Goal: Task Accomplishment & Management: Complete application form

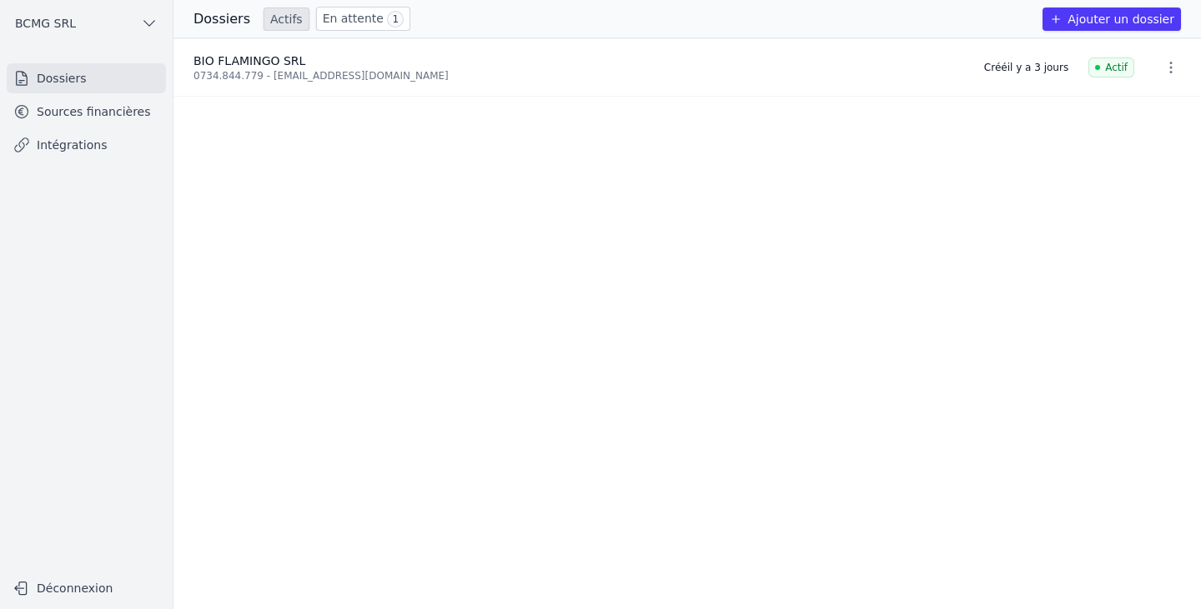
click at [100, 114] on link "Sources financières" at bounding box center [86, 112] width 159 height 30
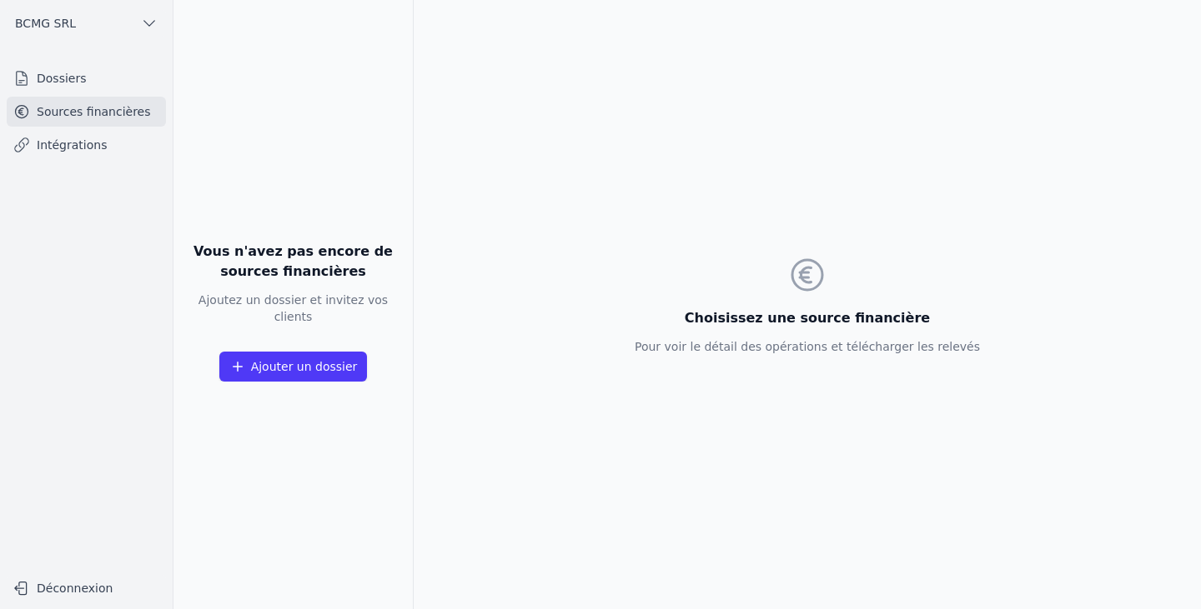
click at [300, 352] on button "Ajouter un dossier" at bounding box center [293, 367] width 148 height 30
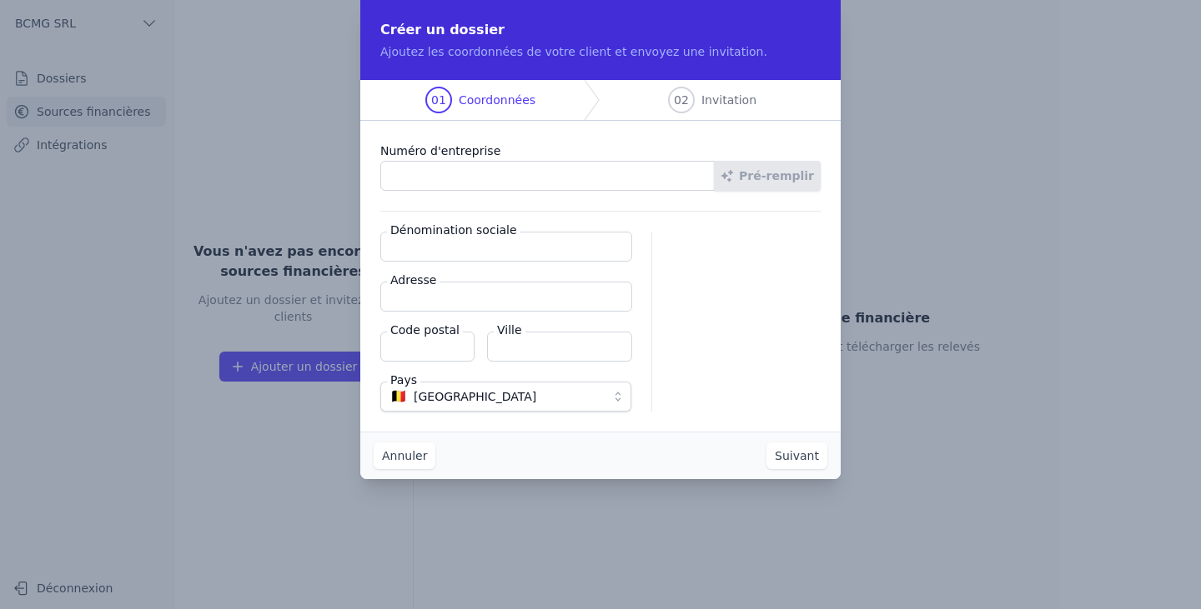
click at [409, 453] on button "Annuler" at bounding box center [405, 456] width 62 height 27
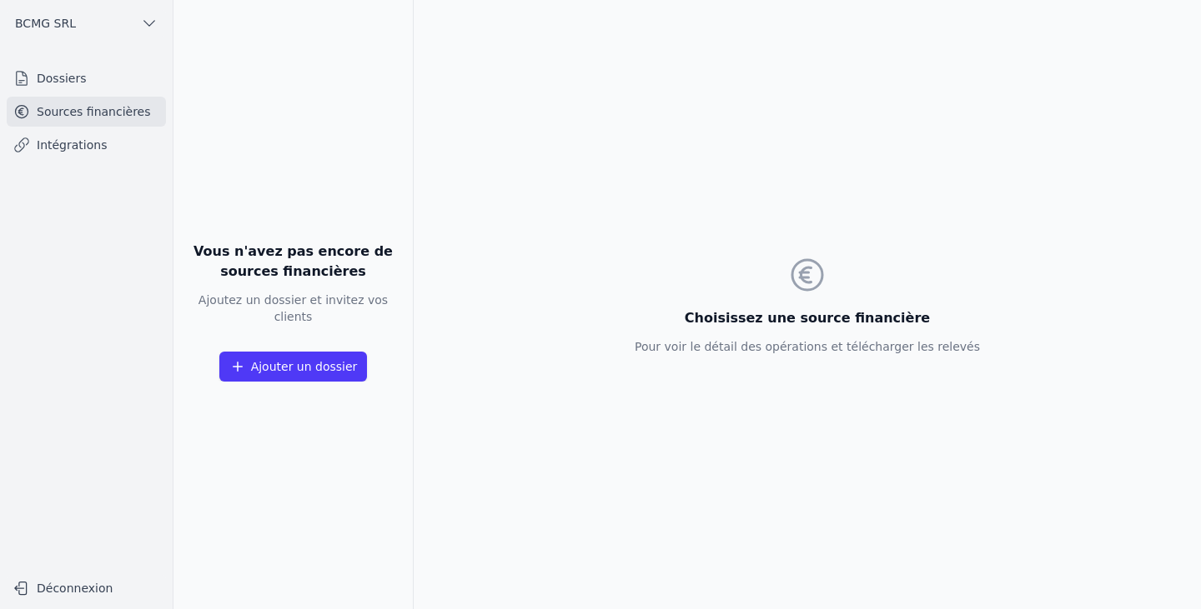
click at [57, 142] on link "Intégrations" at bounding box center [86, 145] width 159 height 30
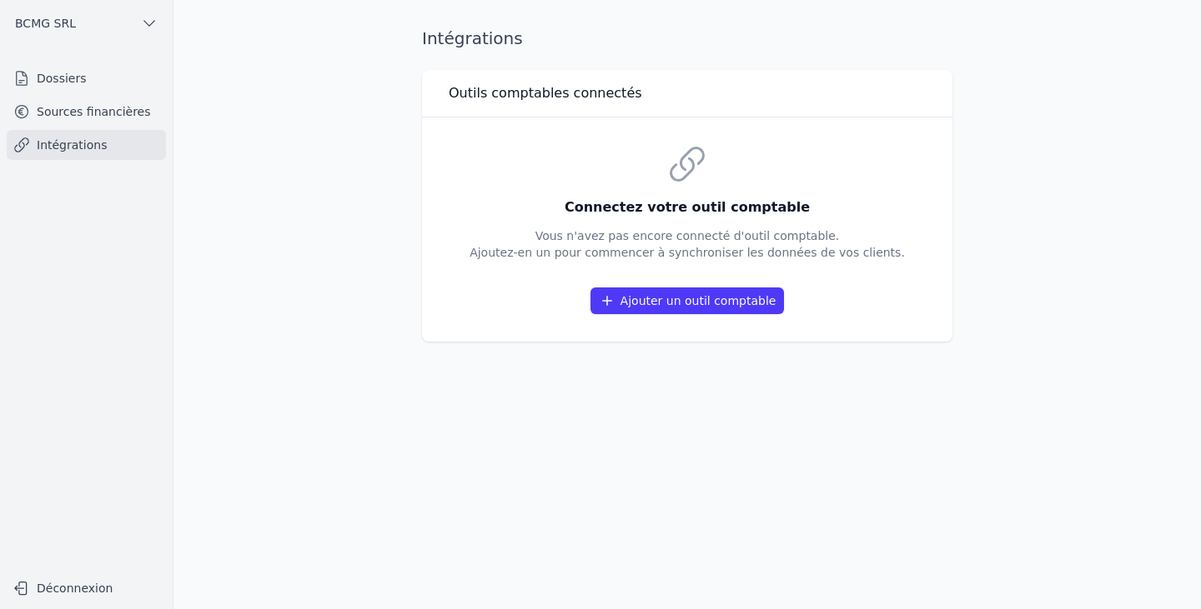
click at [660, 304] on button "Ajouter un outil comptable" at bounding box center [687, 301] width 194 height 27
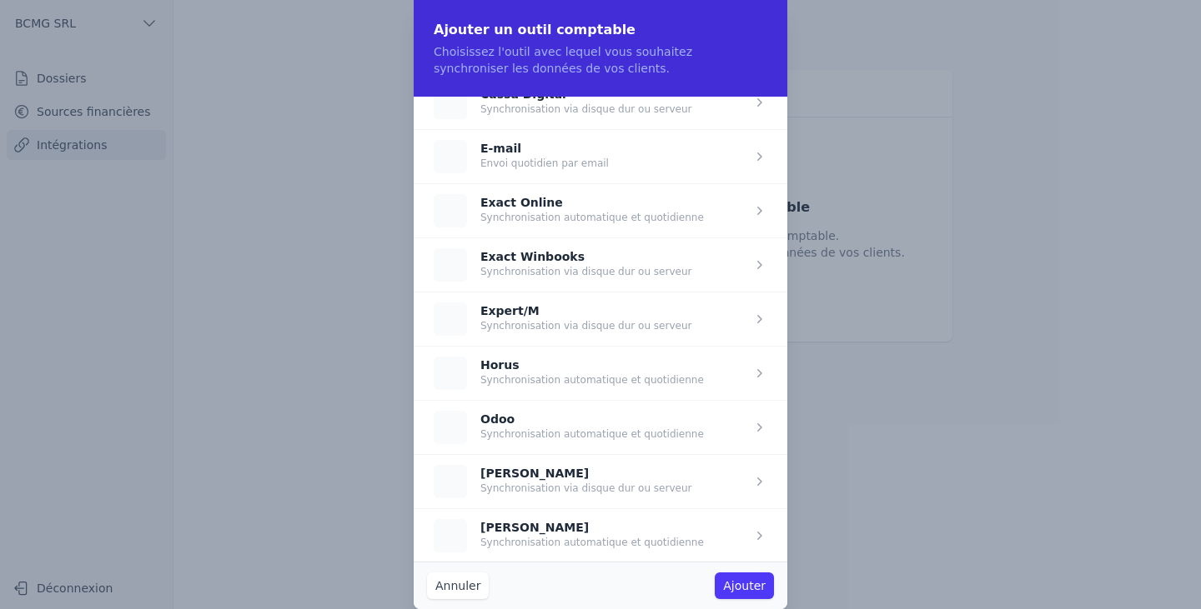
scroll to position [130, 0]
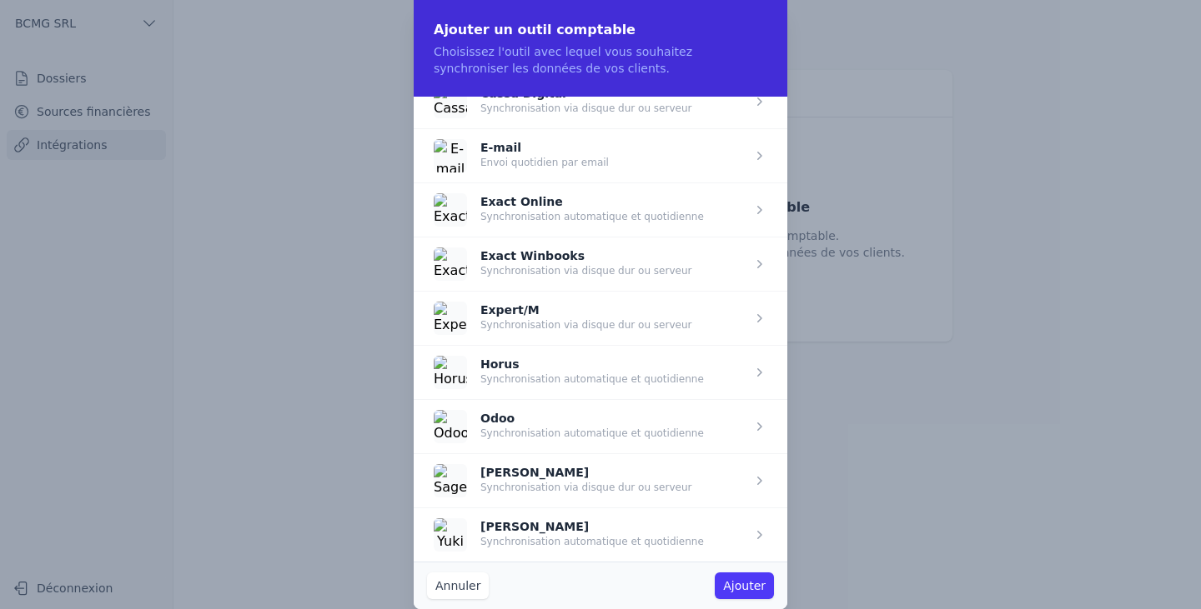
click at [659, 332] on span "button" at bounding box center [601, 318] width 374 height 54
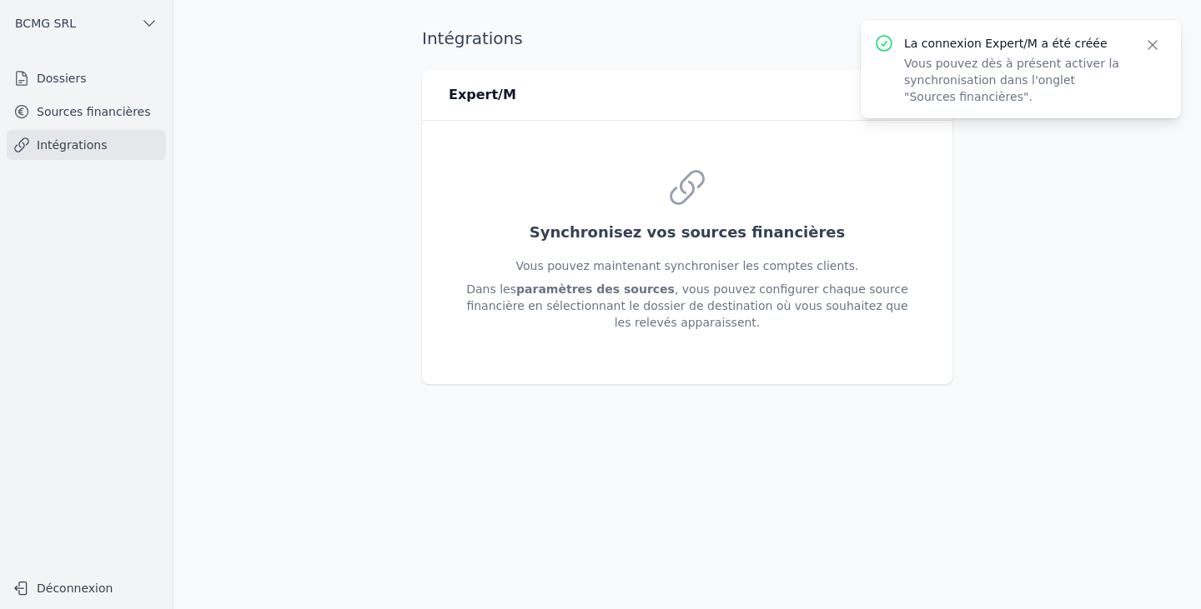
click at [103, 114] on link "Sources financières" at bounding box center [86, 112] width 159 height 30
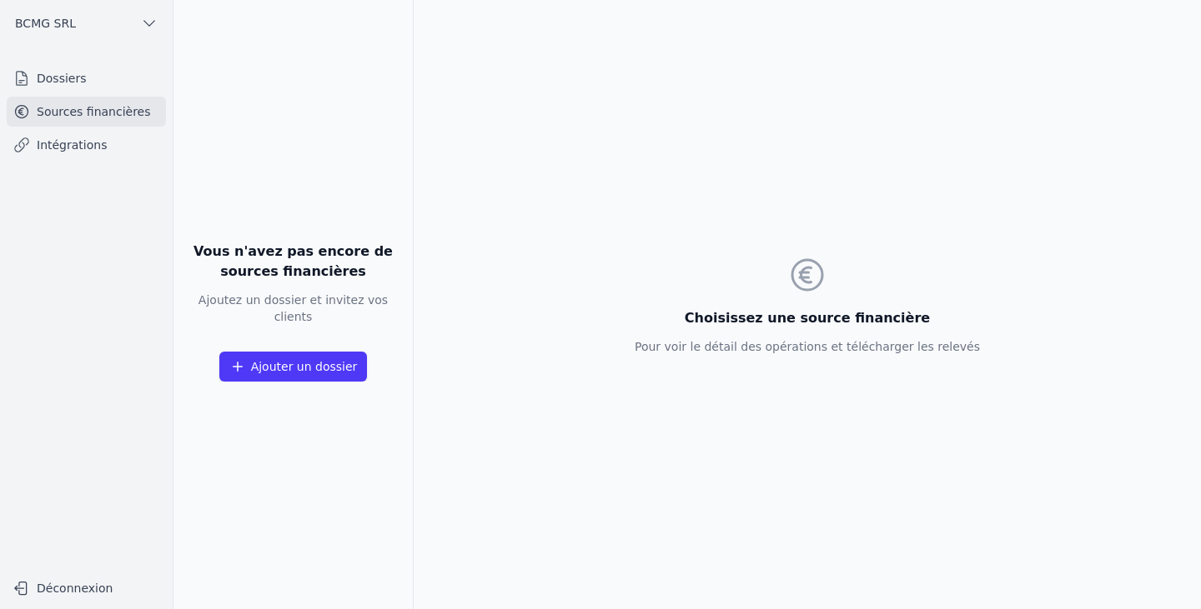
click at [246, 359] on icon "button" at bounding box center [237, 367] width 17 height 17
click at [253, 355] on button "Ajouter un dossier" at bounding box center [293, 367] width 148 height 30
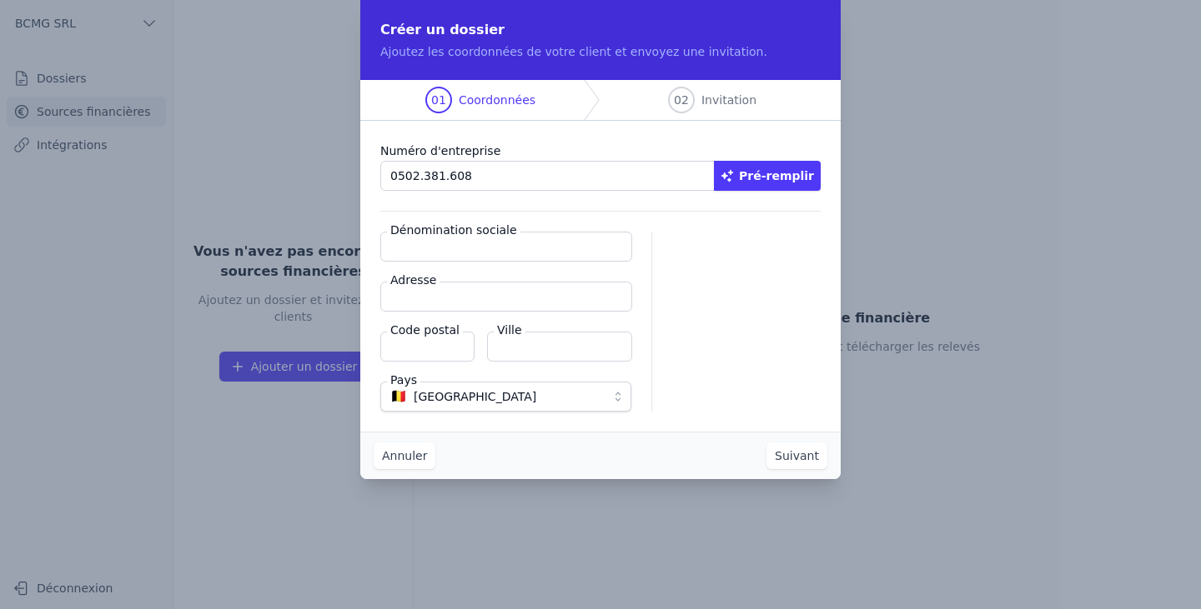
type input "0502.381.608"
click at [799, 179] on button "Pré-remplir" at bounding box center [767, 176] width 107 height 30
type input "BCMG SRL"
type input "Chemin des Pélerins 12"
type input "7542"
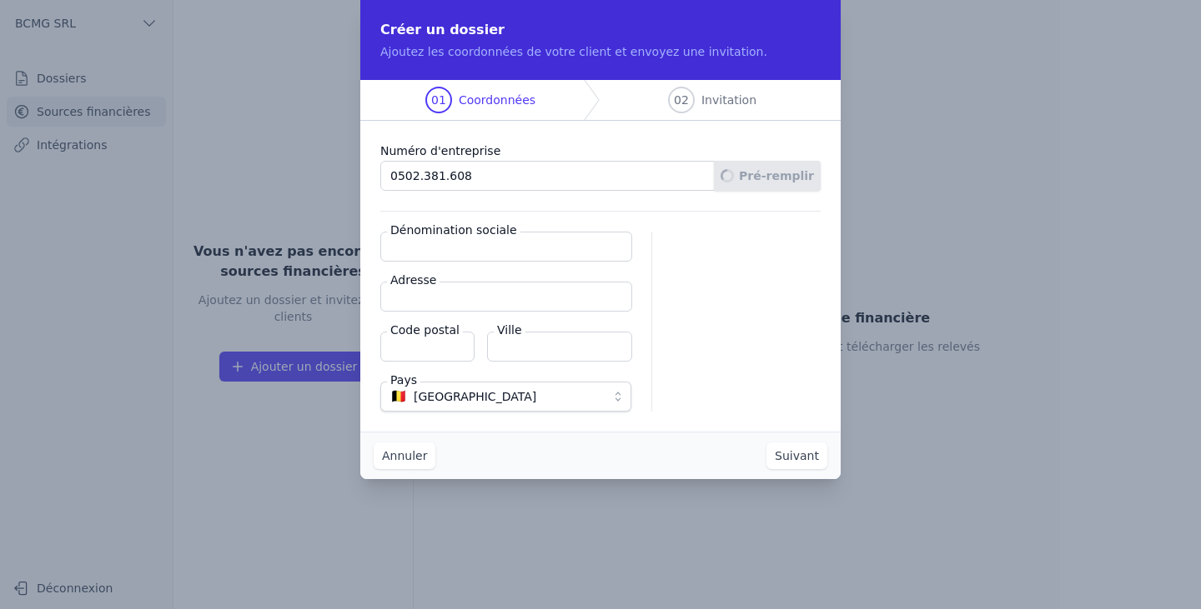
type input "Tournai"
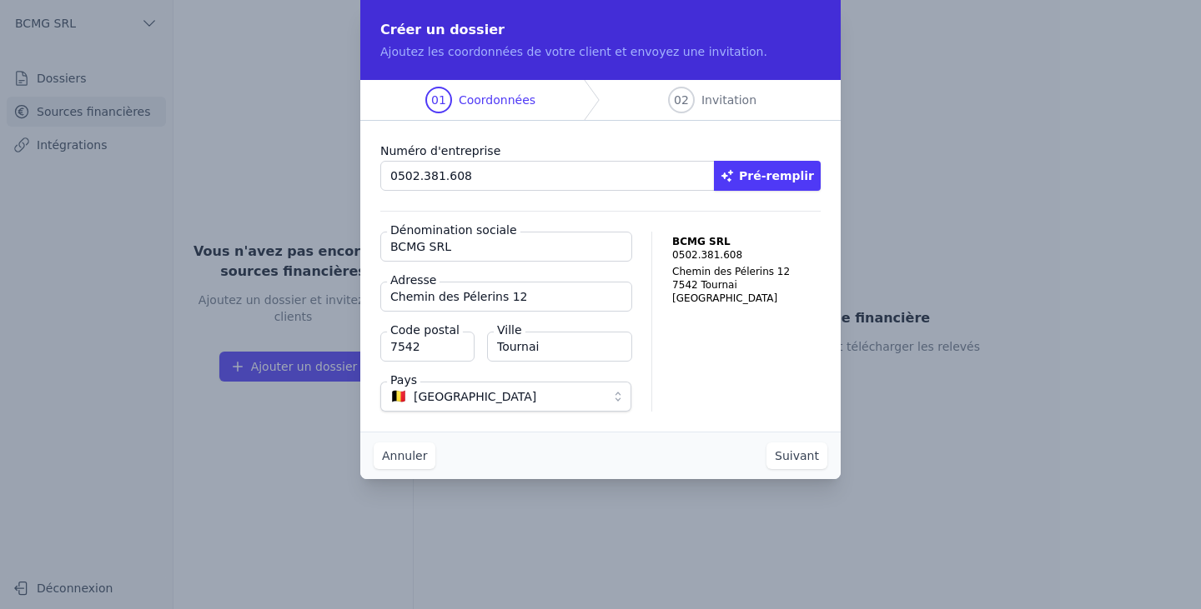
click at [802, 449] on button "Suivant" at bounding box center [796, 456] width 61 height 27
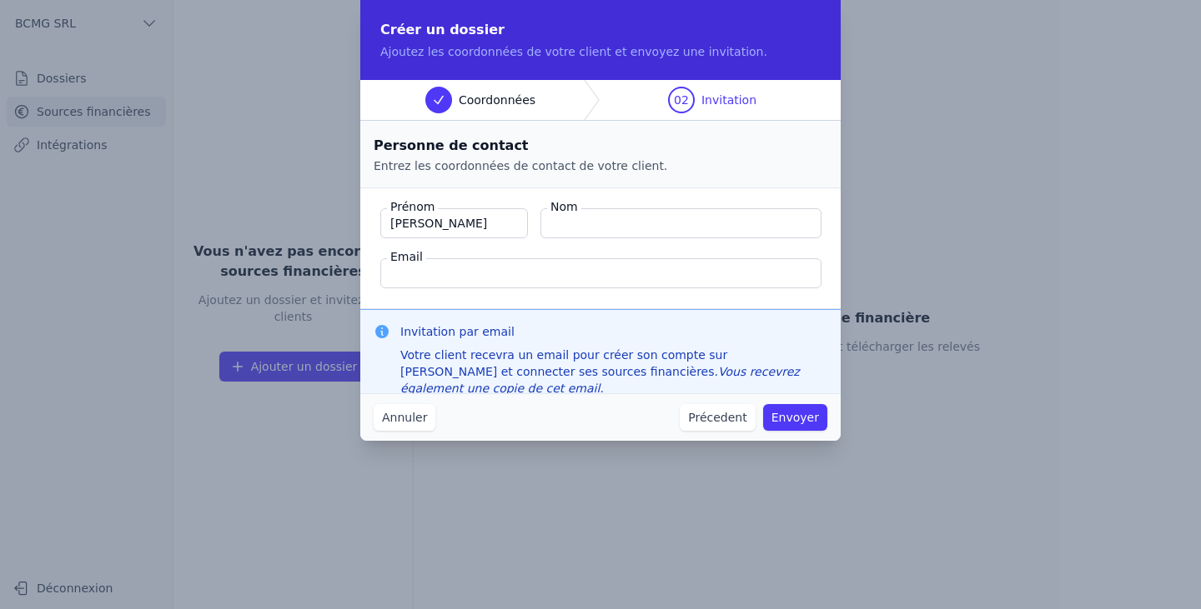
type input "MICHAEL"
type input "GILQUAIN"
type input "[EMAIL_ADDRESS][DOMAIN_NAME]"
click at [810, 424] on button "Envoyer" at bounding box center [795, 417] width 64 height 27
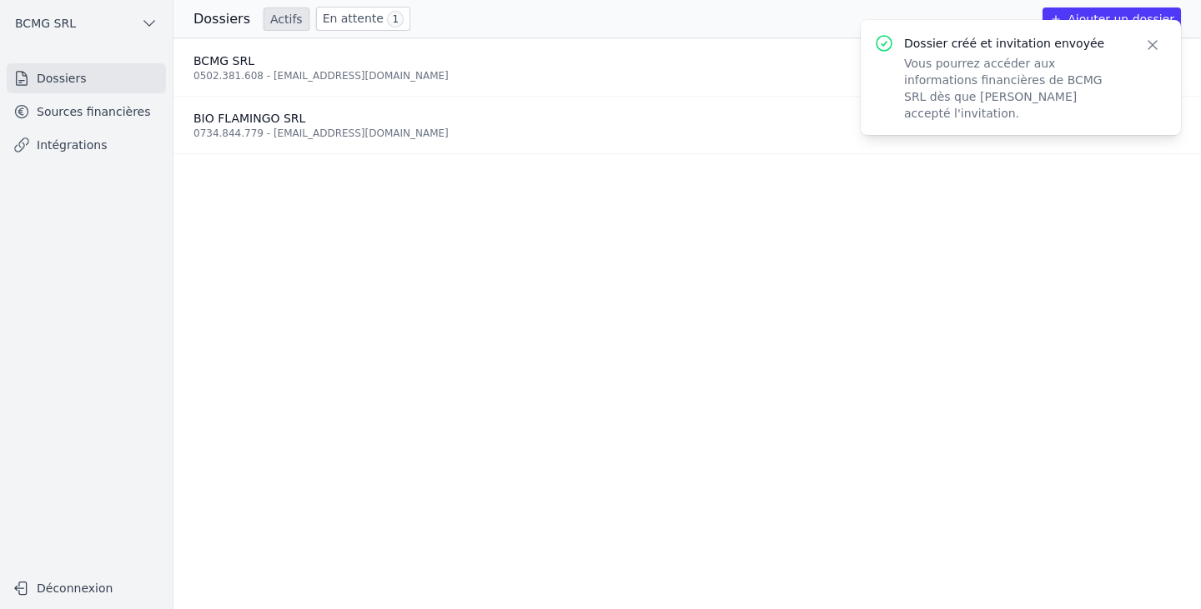
click at [1152, 50] on icon "button" at bounding box center [1152, 45] width 17 height 17
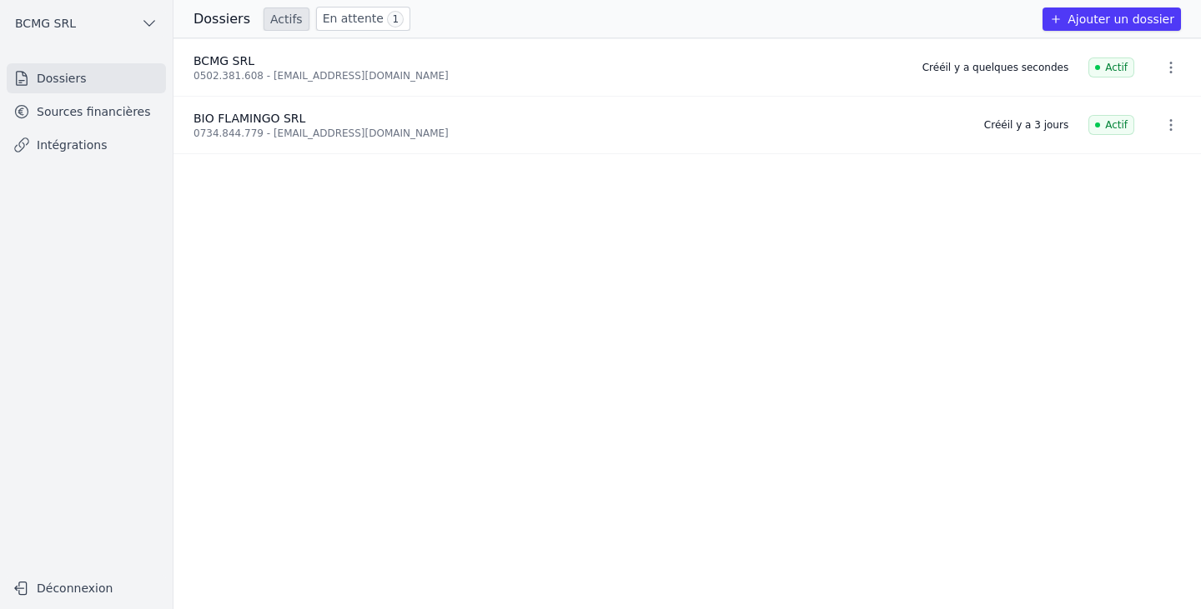
click at [223, 69] on div "0502.381.608 - [EMAIL_ADDRESS][DOMAIN_NAME]" at bounding box center [547, 75] width 709 height 13
click at [1163, 74] on icon "button" at bounding box center [1170, 67] width 17 height 17
click at [111, 104] on div at bounding box center [600, 304] width 1201 height 609
click at [111, 104] on link "Sources financières" at bounding box center [86, 112] width 159 height 30
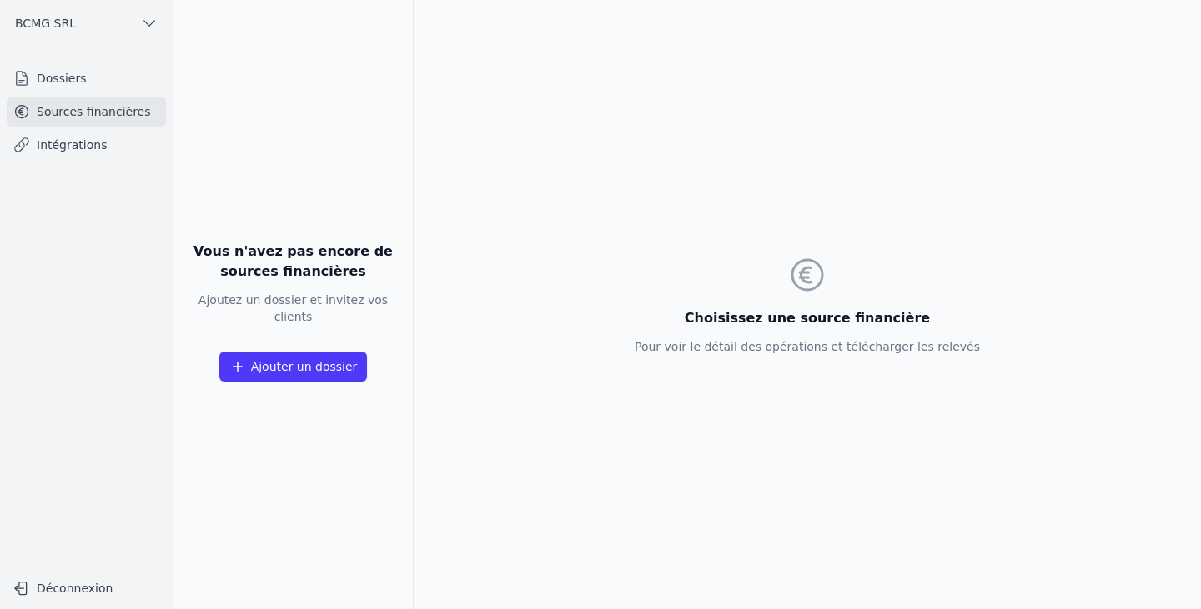
click at [73, 143] on link "Intégrations" at bounding box center [86, 145] width 159 height 30
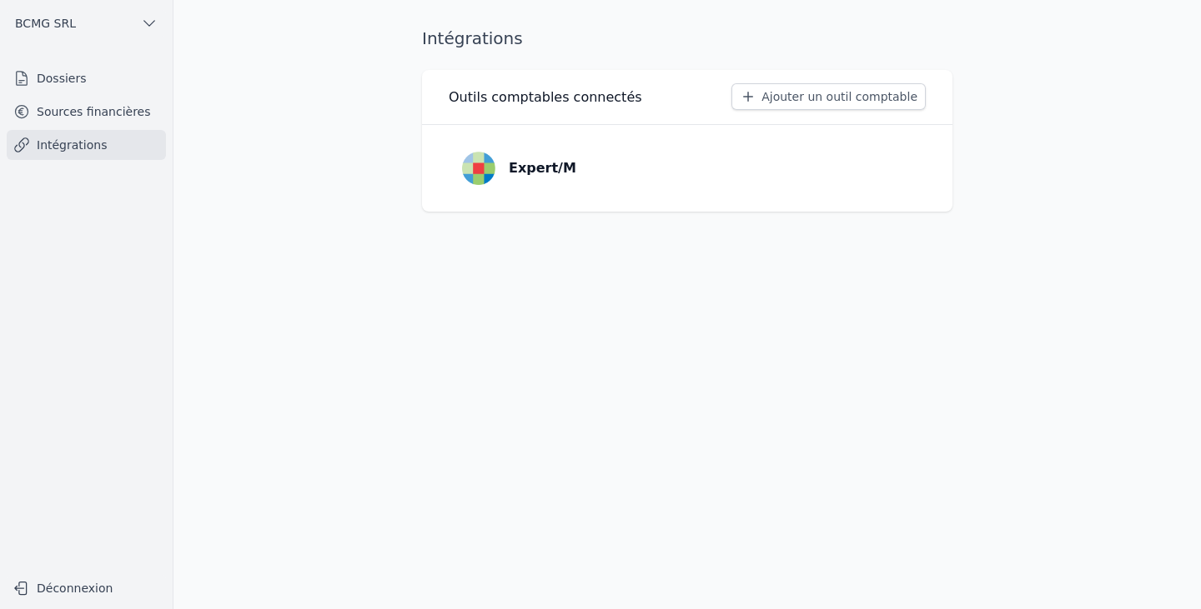
click at [498, 166] on div "Expert/M" at bounding box center [519, 168] width 114 height 33
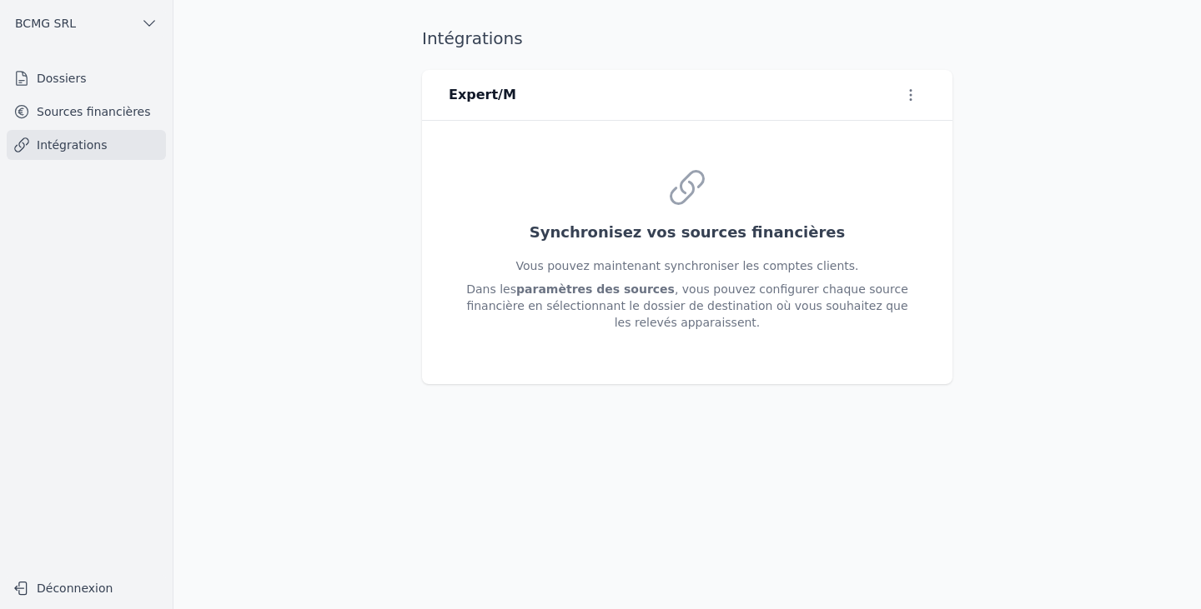
click at [83, 104] on link "Sources financières" at bounding box center [86, 112] width 159 height 30
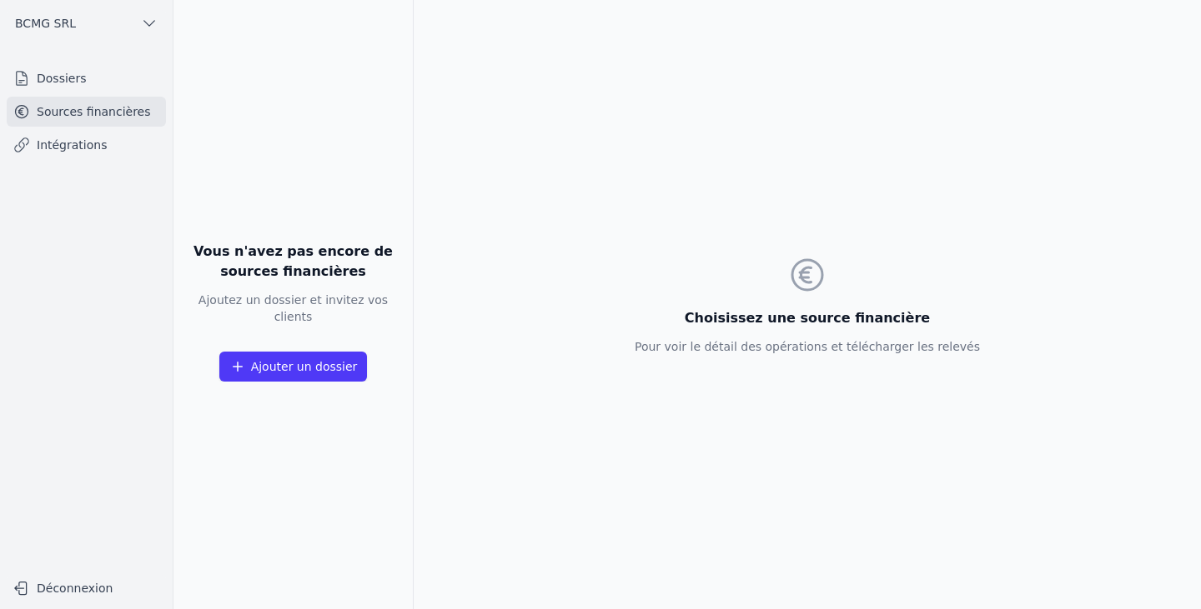
click at [284, 354] on button "Ajouter un dossier" at bounding box center [293, 367] width 148 height 30
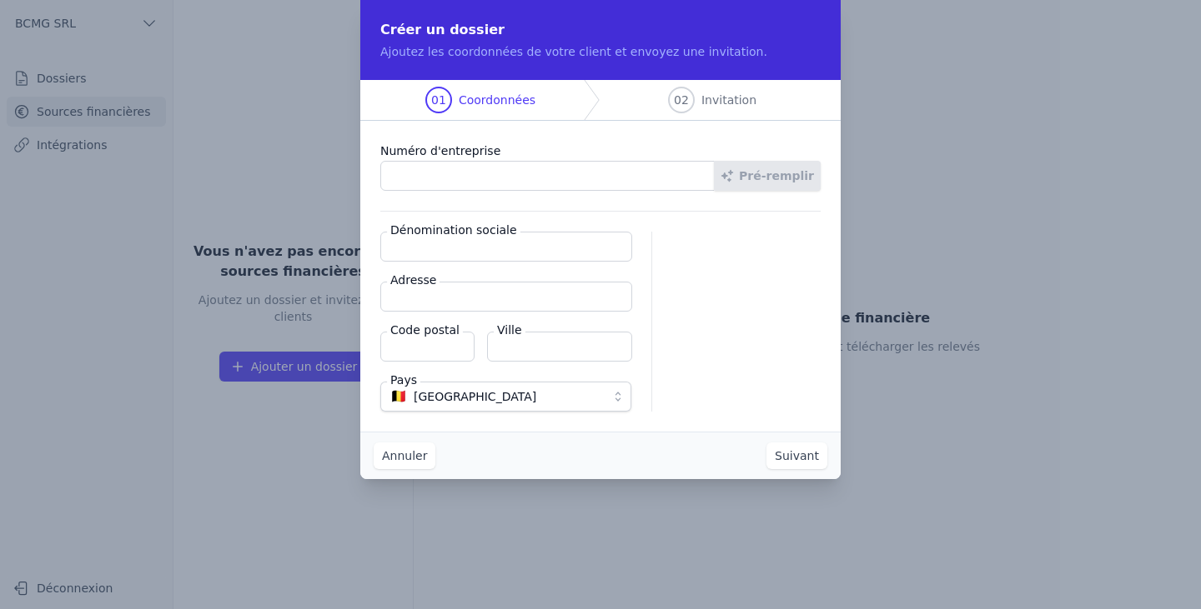
click at [390, 459] on button "Annuler" at bounding box center [405, 456] width 62 height 27
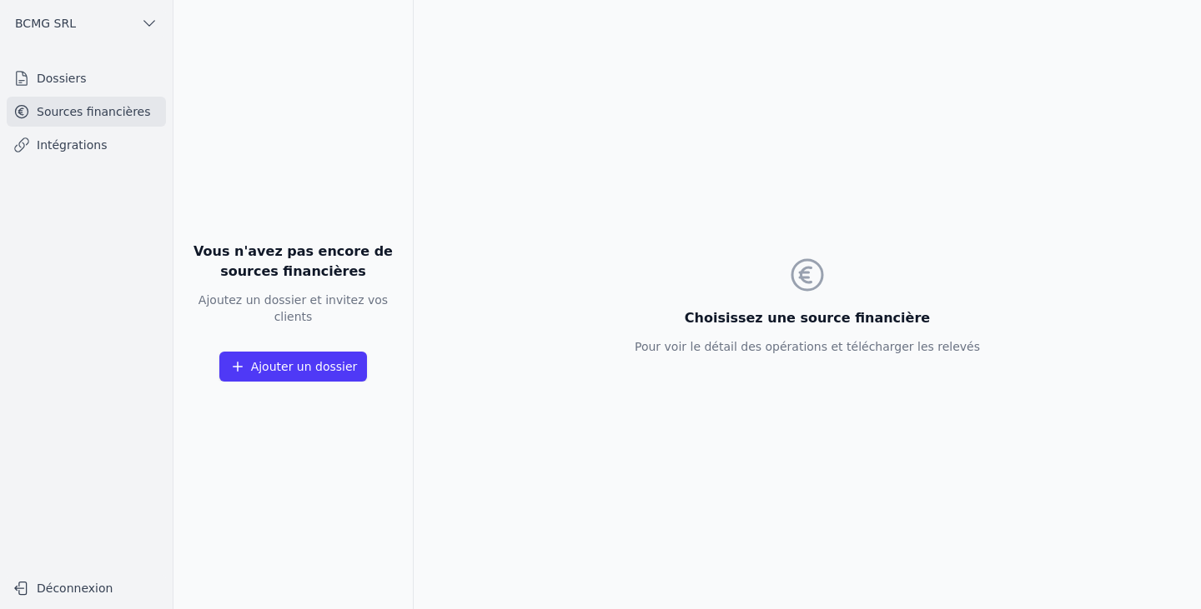
click at [48, 77] on link "Dossiers" at bounding box center [86, 78] width 159 height 30
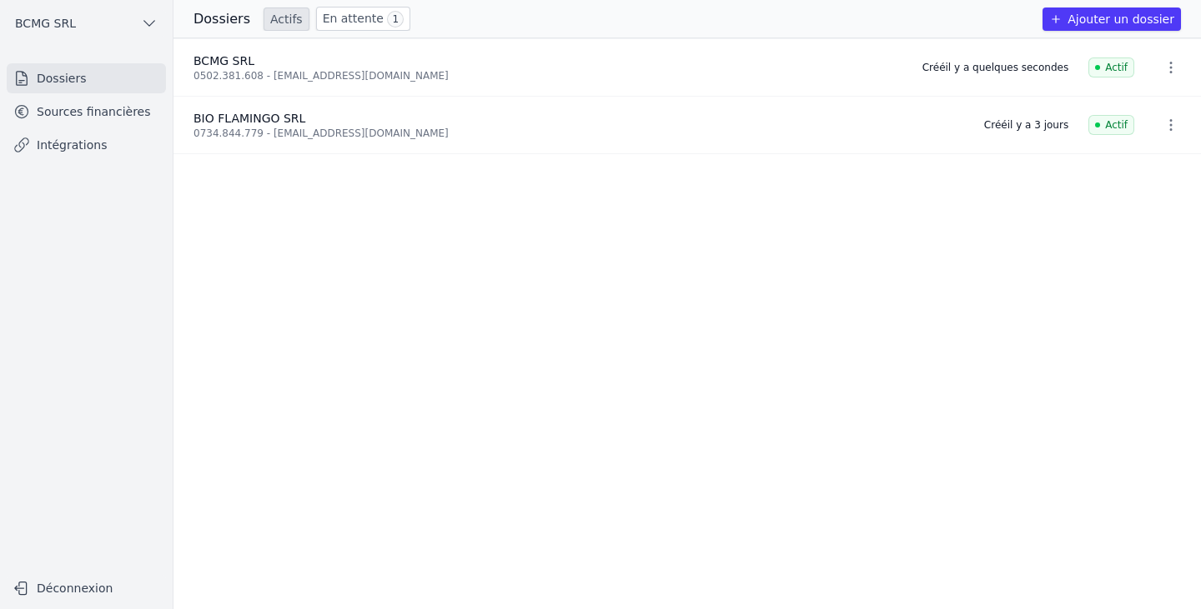
click at [33, 78] on link "Dossiers" at bounding box center [86, 78] width 159 height 30
click at [212, 73] on div "0502.381.608 - [EMAIL_ADDRESS][DOMAIN_NAME]" at bounding box center [547, 75] width 709 height 13
click at [344, 25] on link "En attente 1" at bounding box center [363, 19] width 94 height 24
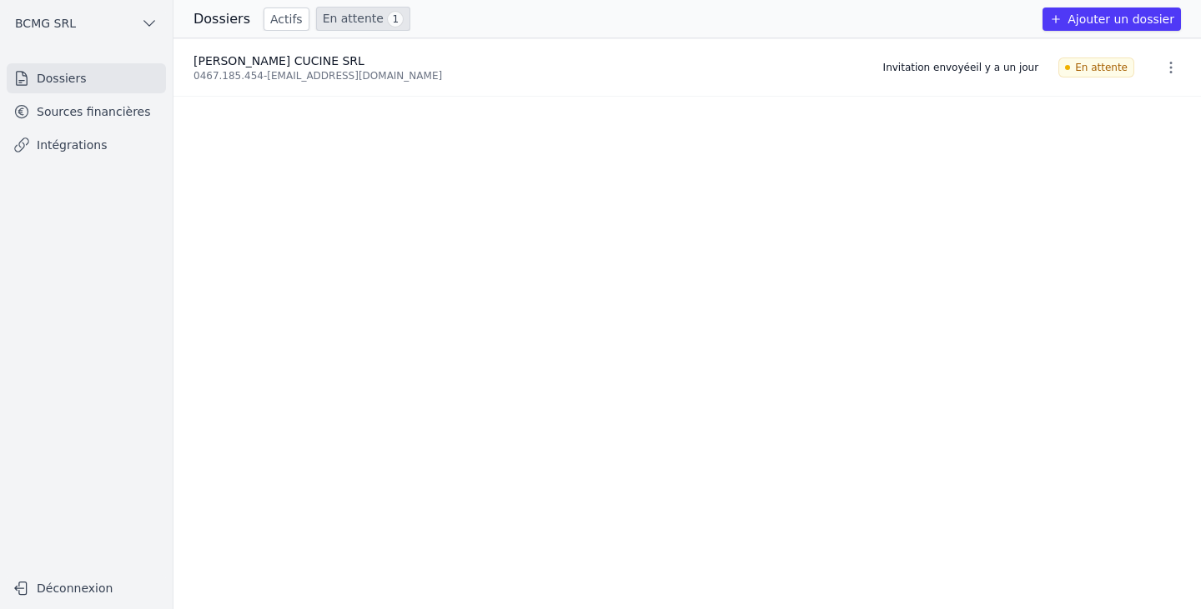
click at [210, 72] on div "0467.185.454 - montigny.nathalie@gmail.com" at bounding box center [527, 75] width 669 height 13
click at [1106, 70] on span "En attente" at bounding box center [1096, 68] width 76 height 20
click at [1173, 66] on button "button" at bounding box center [1170, 67] width 33 height 27
click at [1036, 285] on div at bounding box center [600, 304] width 1201 height 609
click at [271, 21] on link "Actifs" at bounding box center [286, 19] width 46 height 23
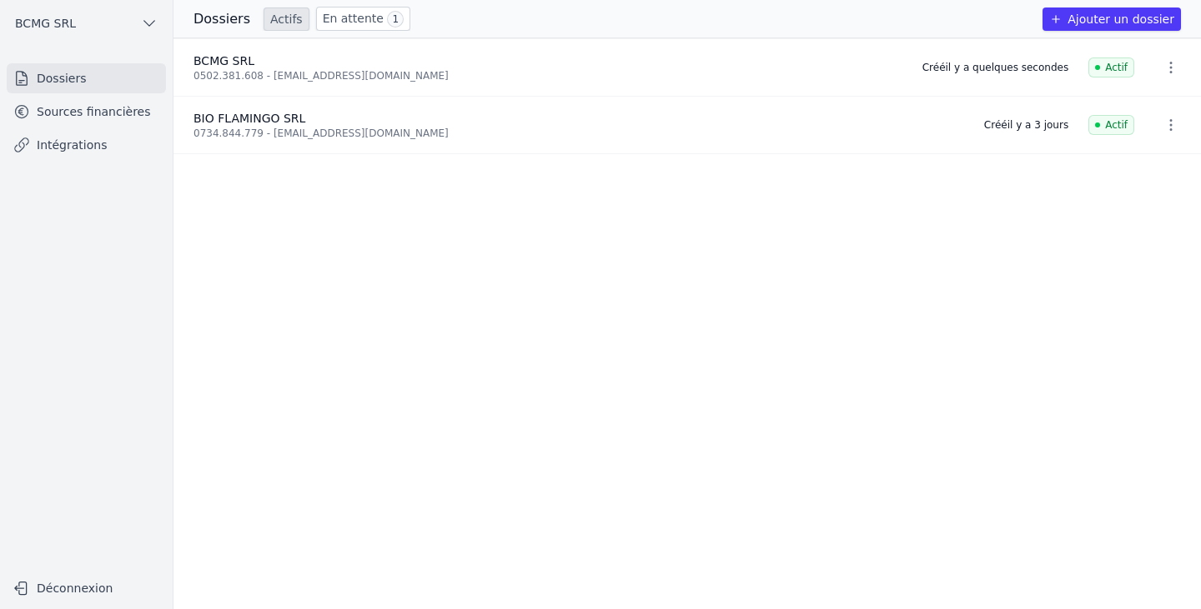
click at [219, 67] on span "BCMG SRL" at bounding box center [223, 60] width 61 height 13
click at [1164, 69] on icon "button" at bounding box center [1170, 67] width 17 height 17
click at [919, 355] on div at bounding box center [600, 304] width 1201 height 609
click at [44, 109] on link "Sources financières" at bounding box center [86, 112] width 159 height 30
click at [57, 111] on link "Sources financières" at bounding box center [86, 112] width 159 height 30
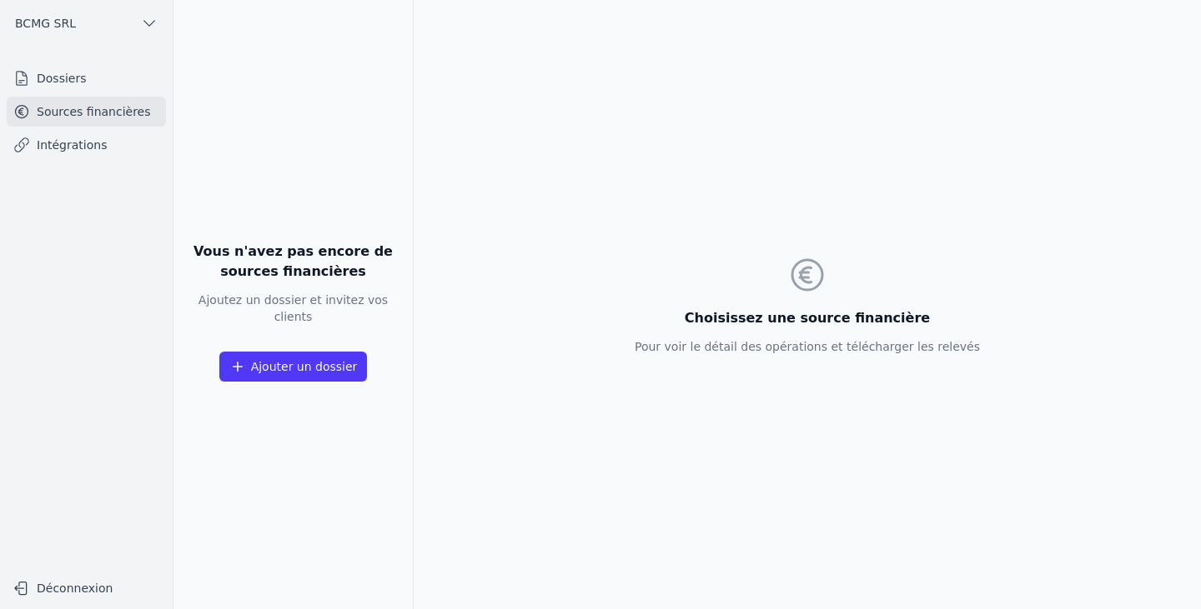
click at [67, 137] on link "Intégrations" at bounding box center [86, 145] width 159 height 30
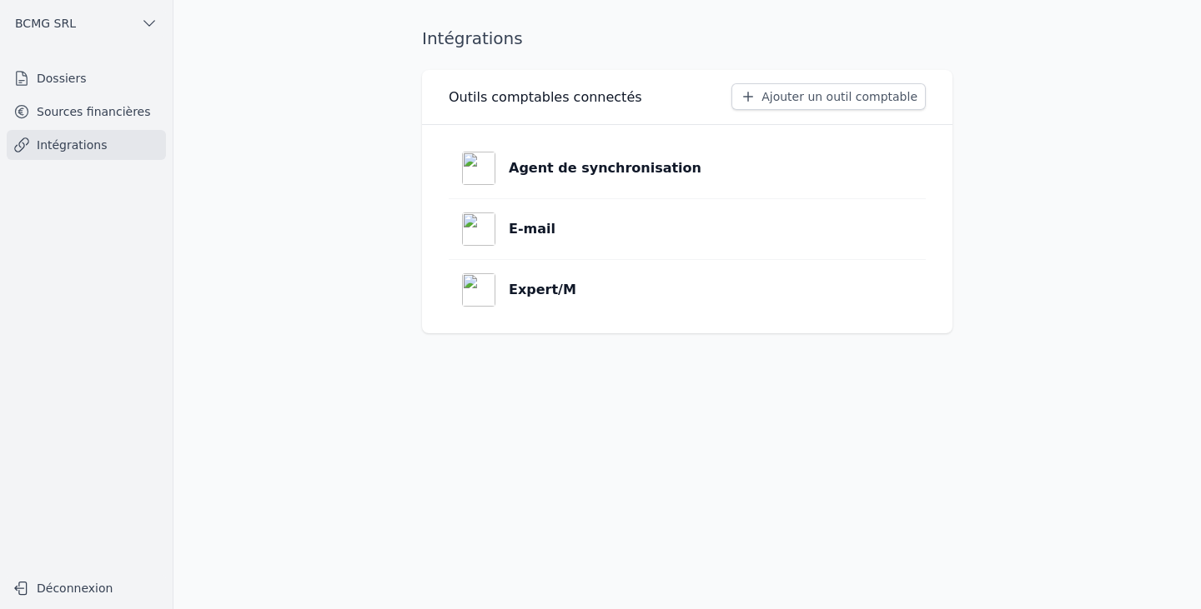
click at [554, 171] on p "Agent de synchronisation" at bounding box center [605, 168] width 193 height 20
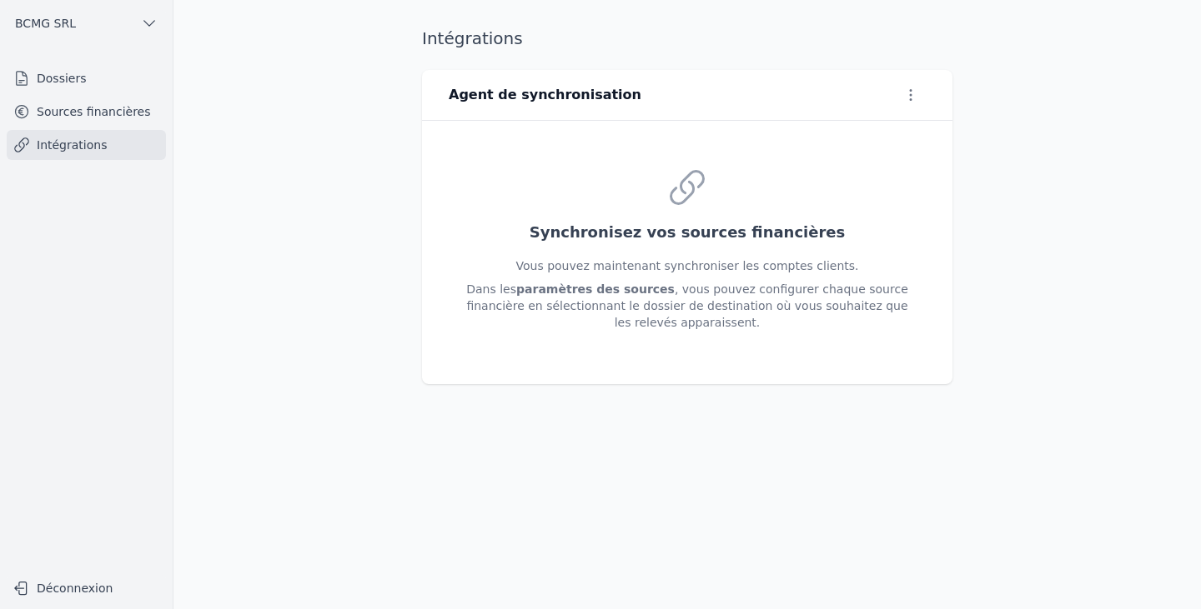
click at [909, 91] on icon "button" at bounding box center [910, 95] width 17 height 17
click at [80, 114] on div at bounding box center [600, 304] width 1201 height 609
click at [80, 114] on link "Sources financières" at bounding box center [86, 112] width 159 height 30
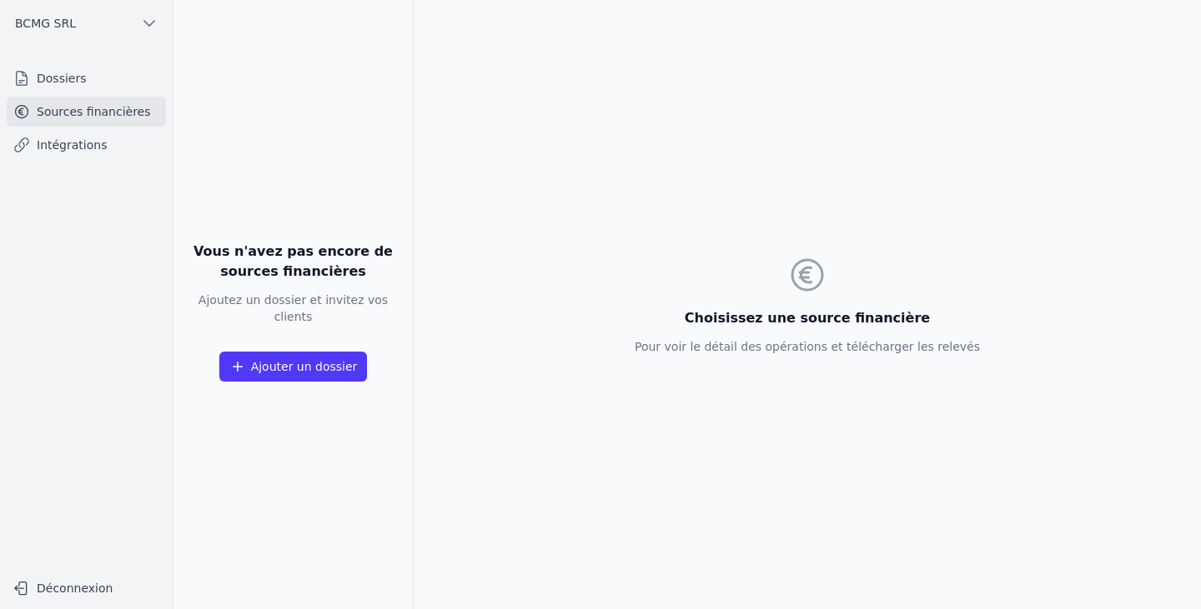
click at [88, 79] on link "Dossiers" at bounding box center [86, 78] width 159 height 30
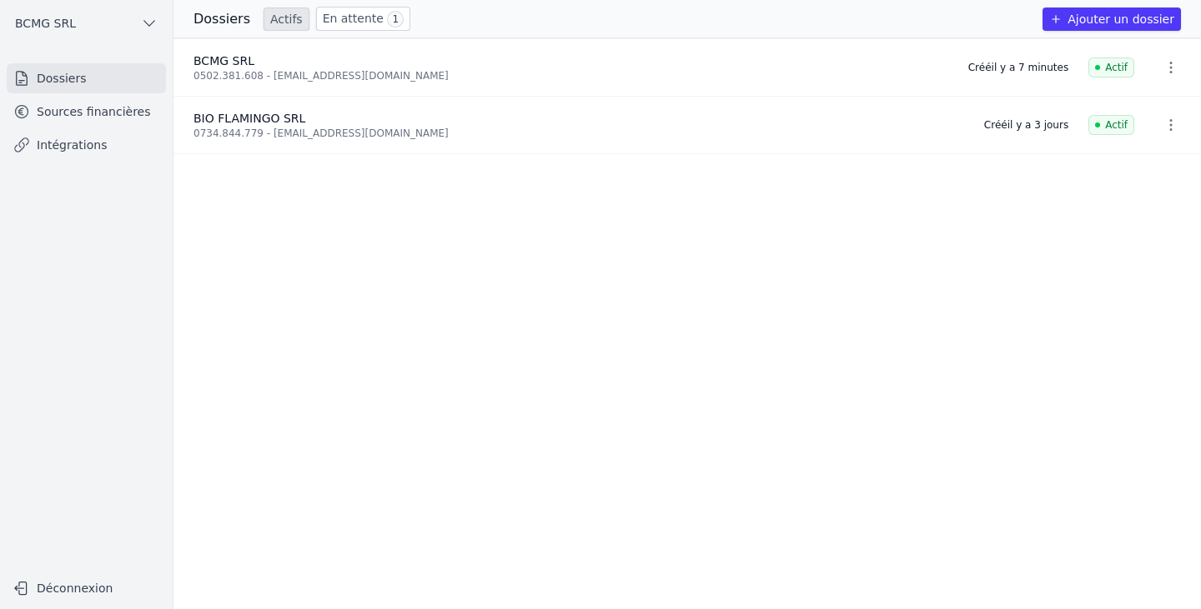
click at [48, 20] on span "BCMG SRL" at bounding box center [45, 23] width 61 height 17
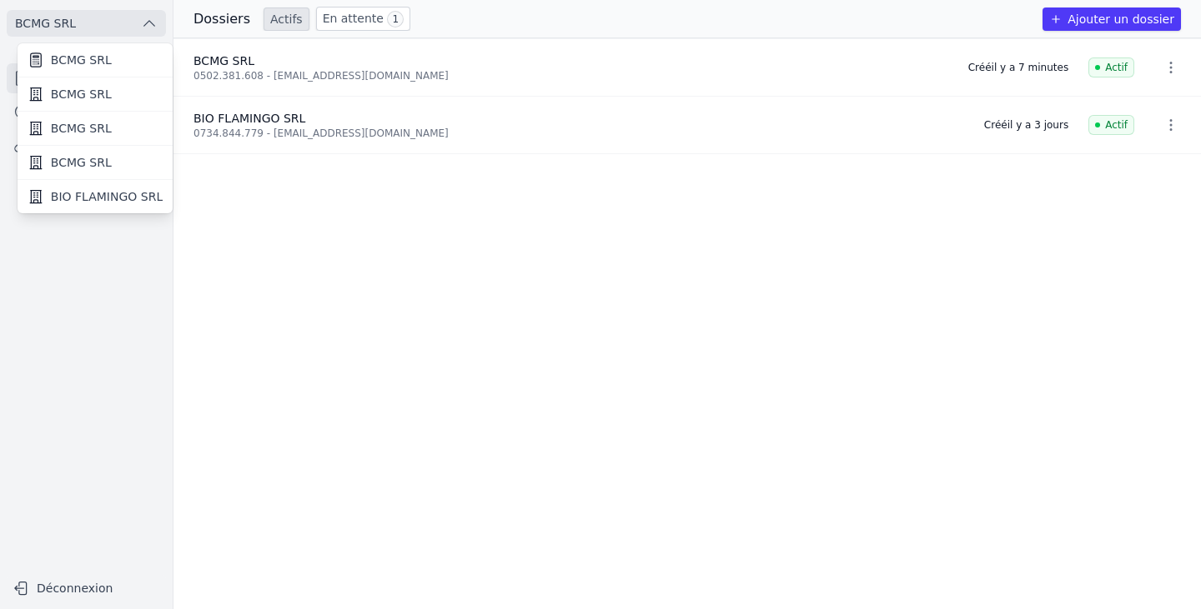
click at [59, 98] on span "BCMG SRL" at bounding box center [81, 94] width 61 height 17
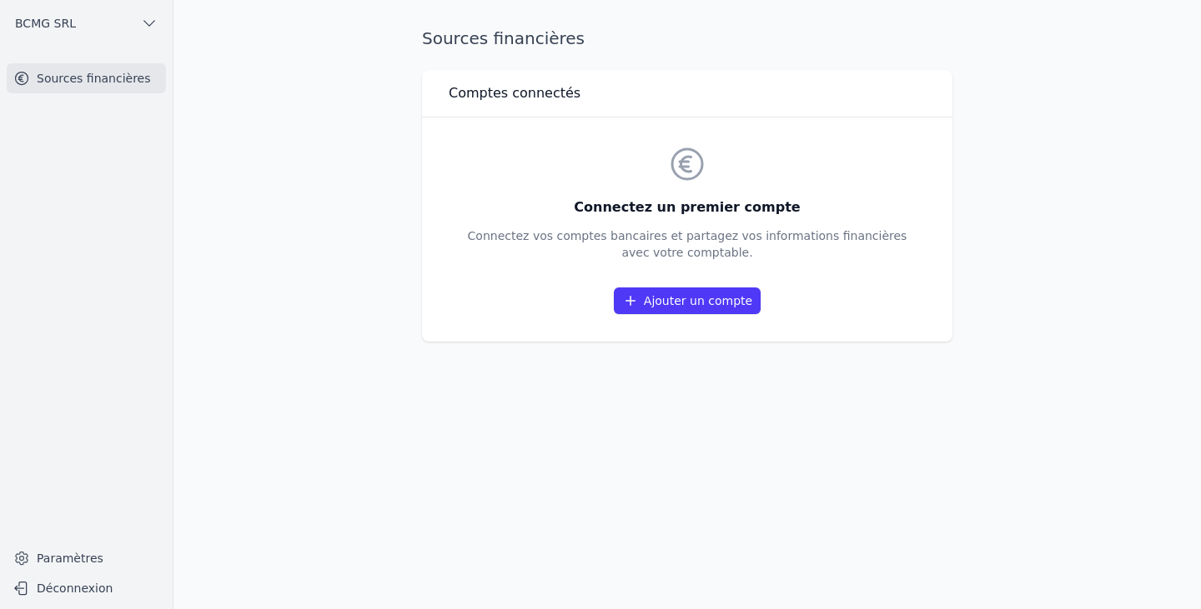
click at [693, 298] on link "Ajouter un compte" at bounding box center [687, 301] width 147 height 27
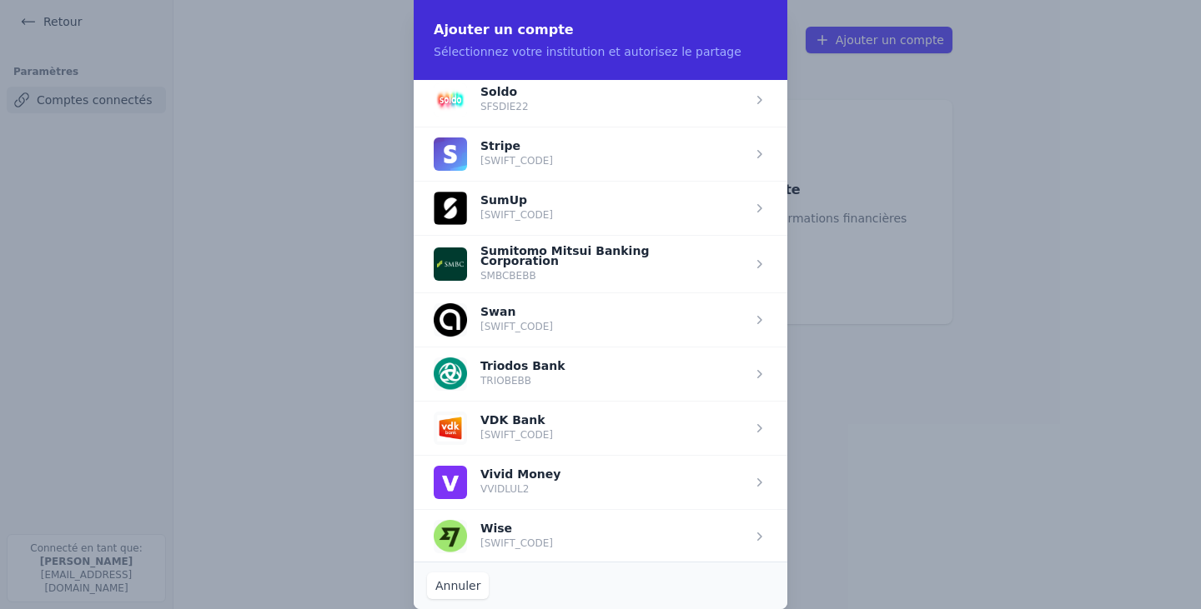
scroll to position [2173, 0]
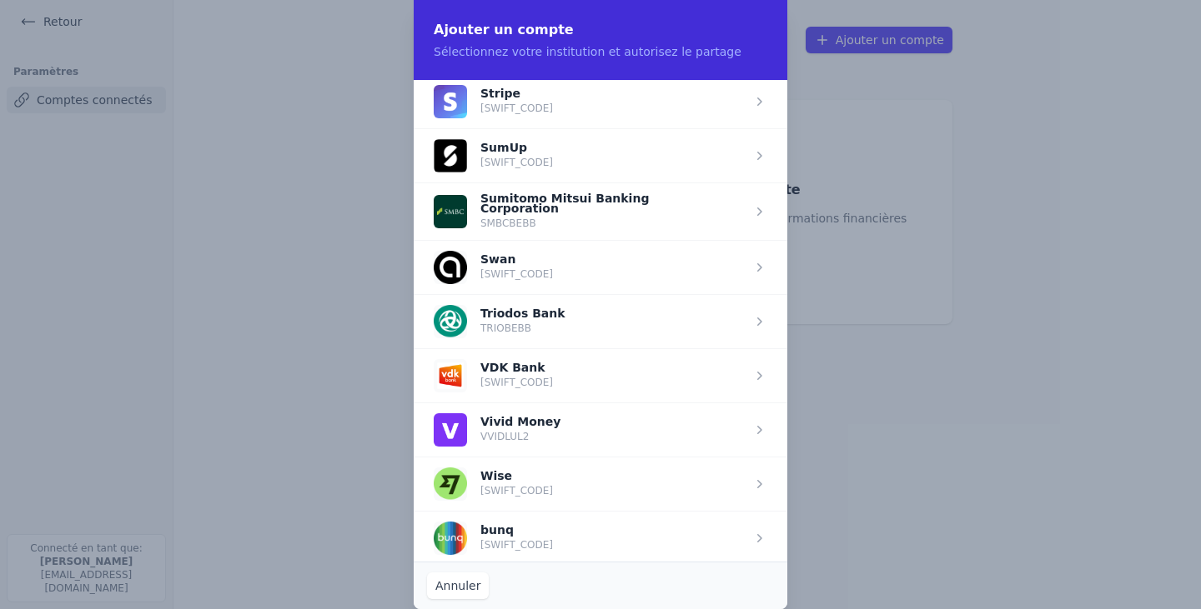
click at [514, 480] on span "button" at bounding box center [601, 484] width 374 height 54
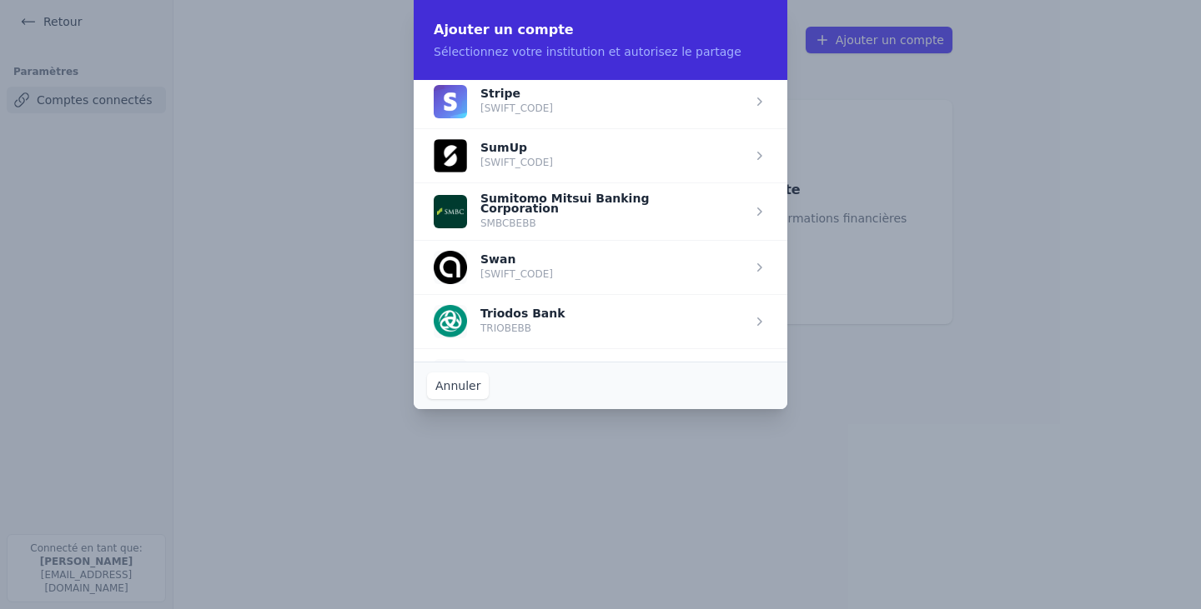
scroll to position [0, 0]
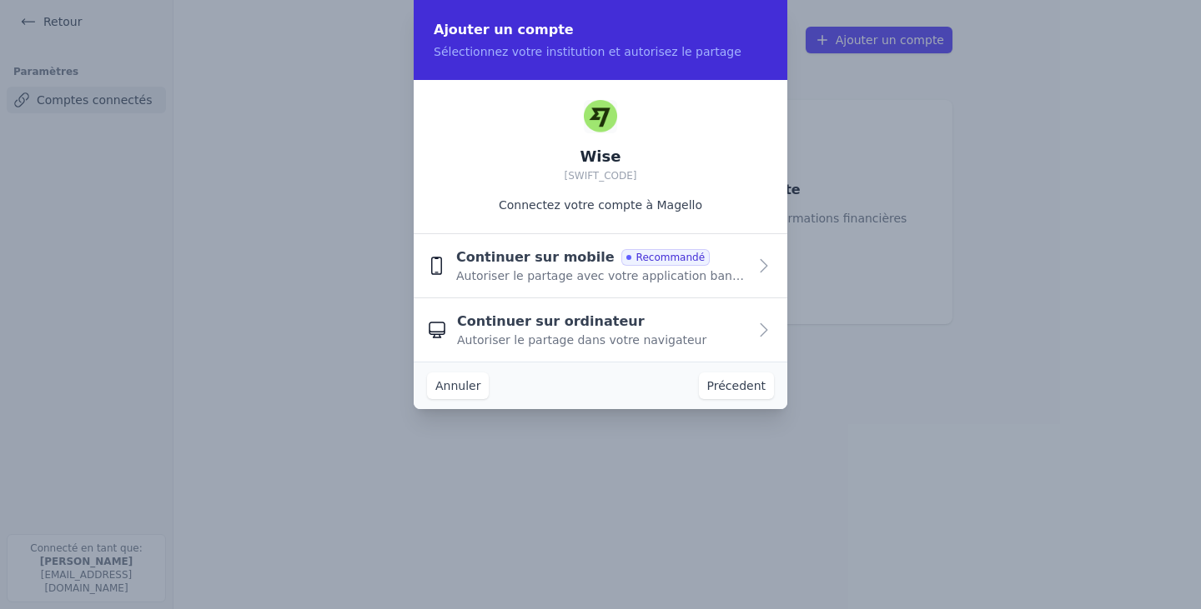
click at [730, 391] on button "Précedent" at bounding box center [736, 386] width 75 height 27
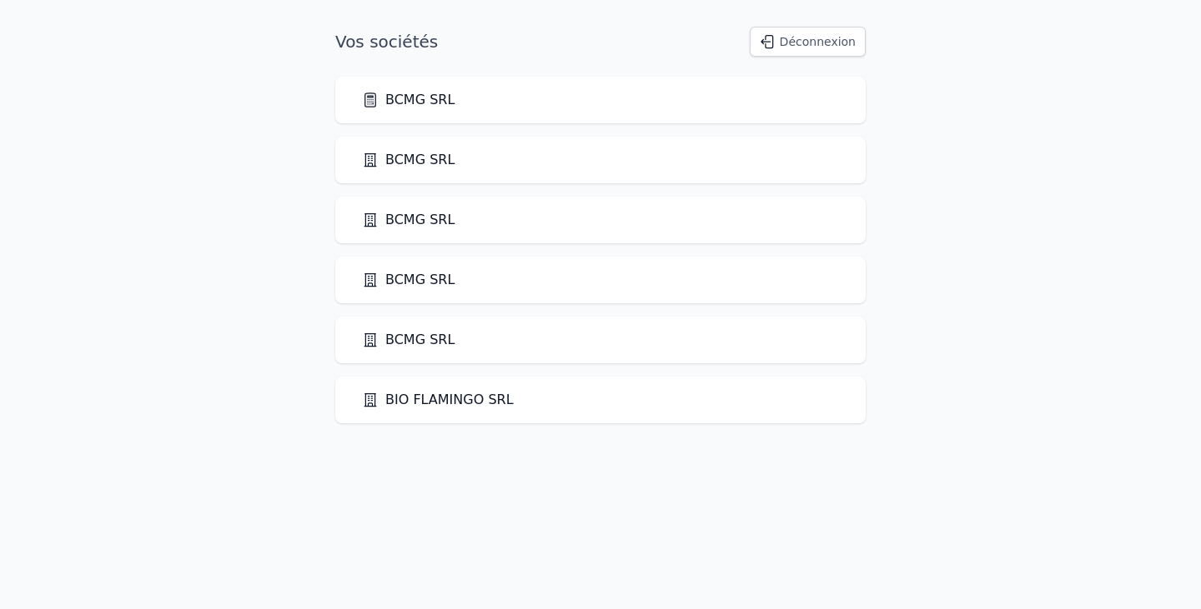
click at [414, 100] on link "BCMG SRL" at bounding box center [408, 100] width 93 height 20
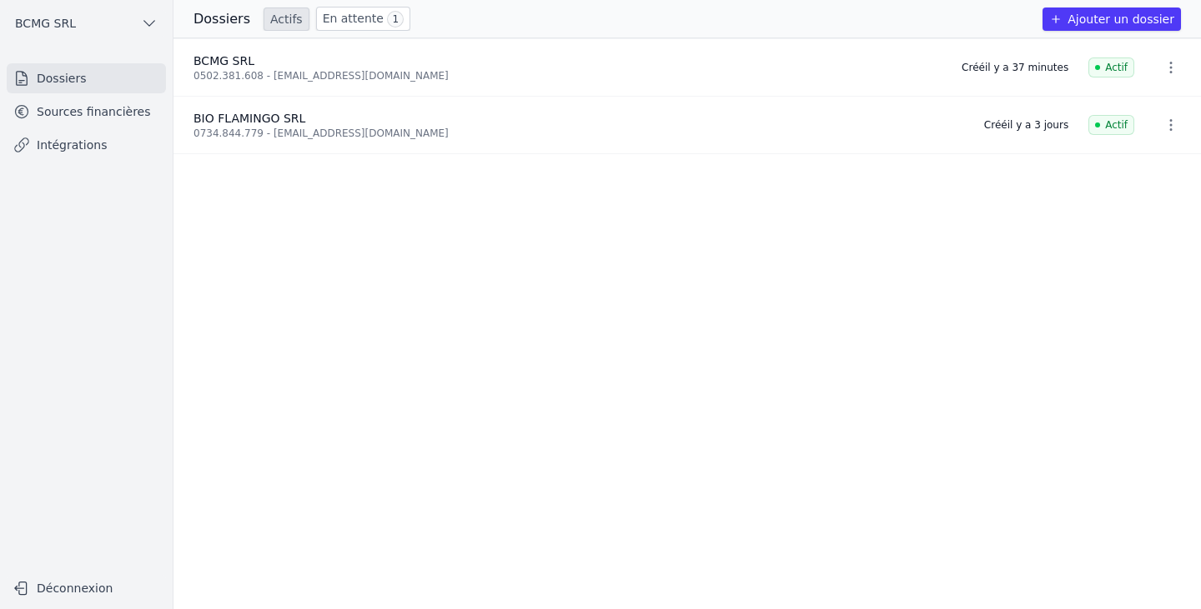
click at [92, 158] on link "Intégrations" at bounding box center [86, 145] width 159 height 30
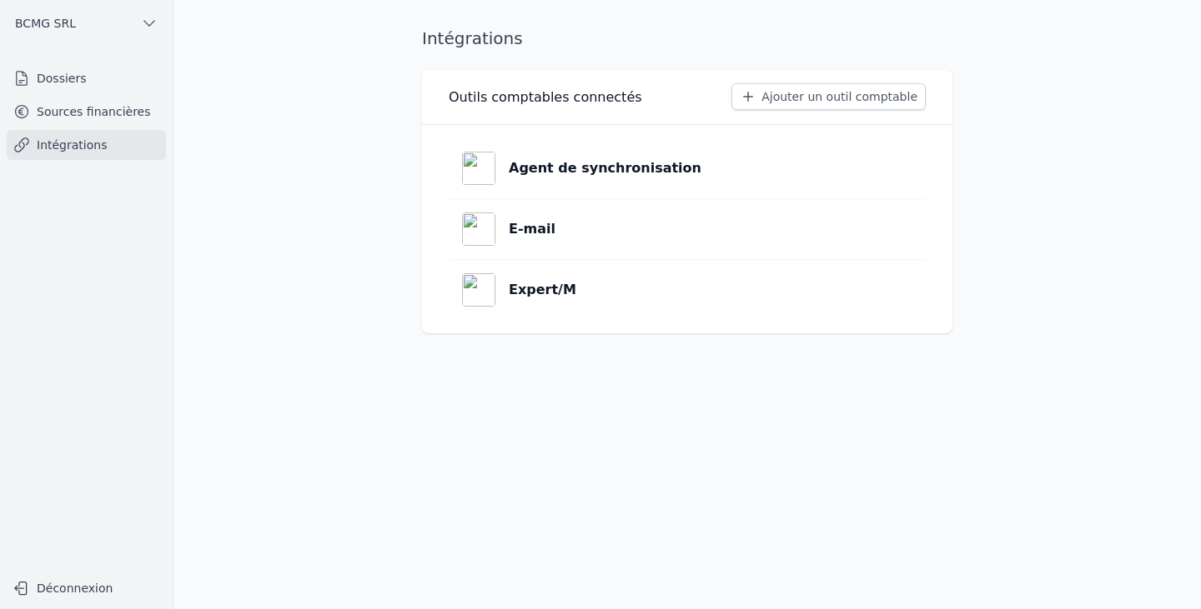
click at [53, 118] on link "Sources financières" at bounding box center [86, 112] width 159 height 30
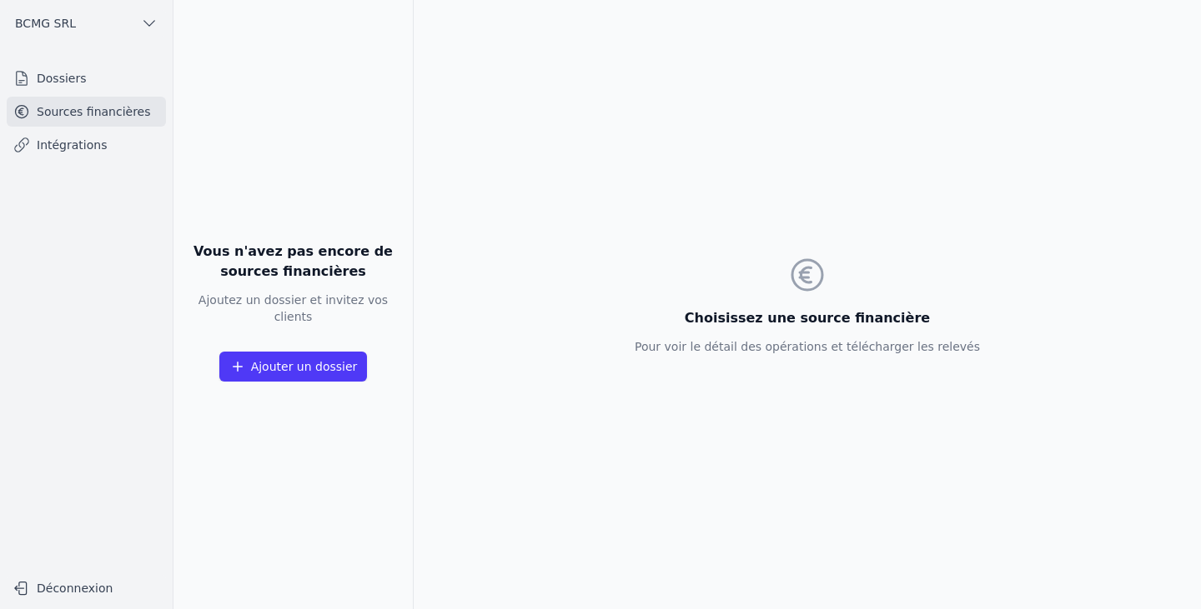
click at [58, 91] on link "Dossiers" at bounding box center [86, 78] width 159 height 30
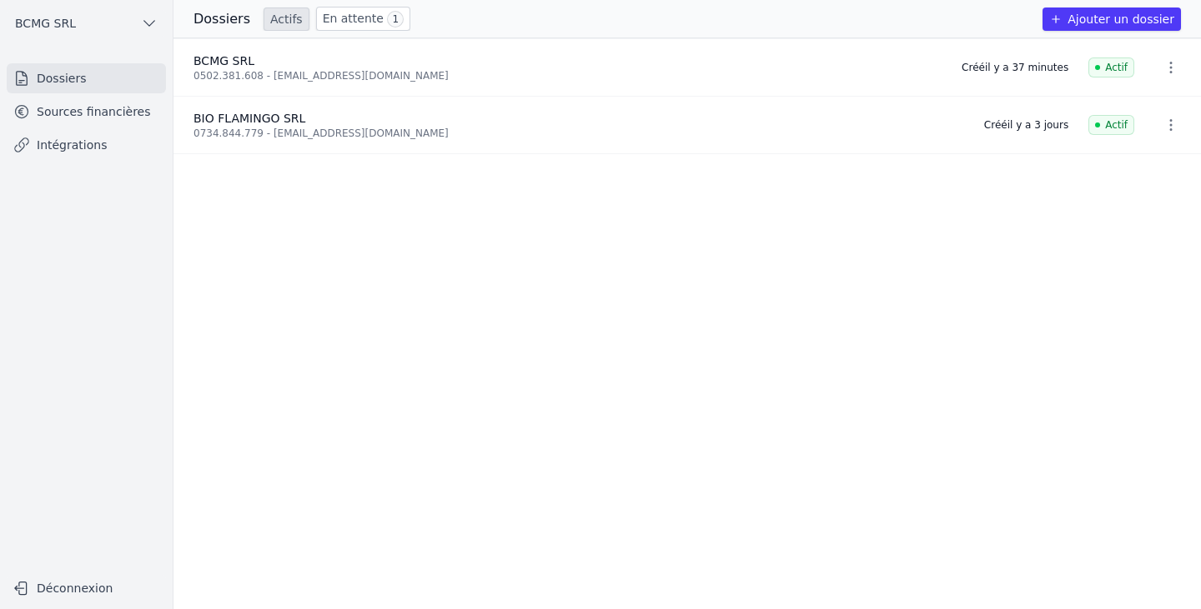
click at [153, 23] on icon "button" at bounding box center [149, 23] width 17 height 17
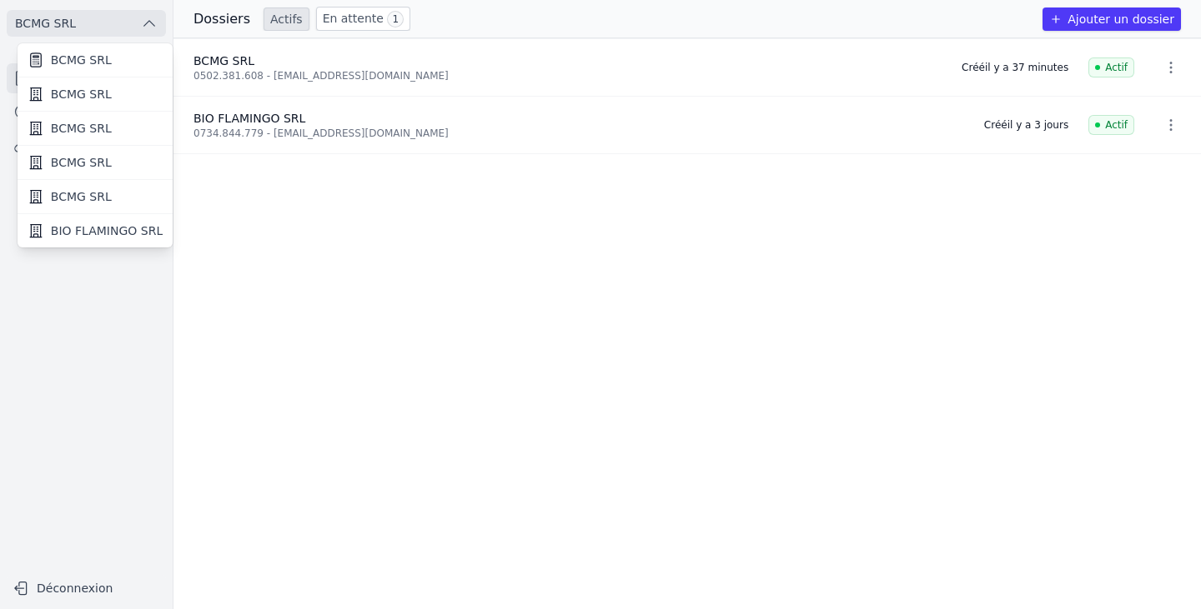
click at [51, 95] on span "BCMG SRL" at bounding box center [81, 94] width 61 height 17
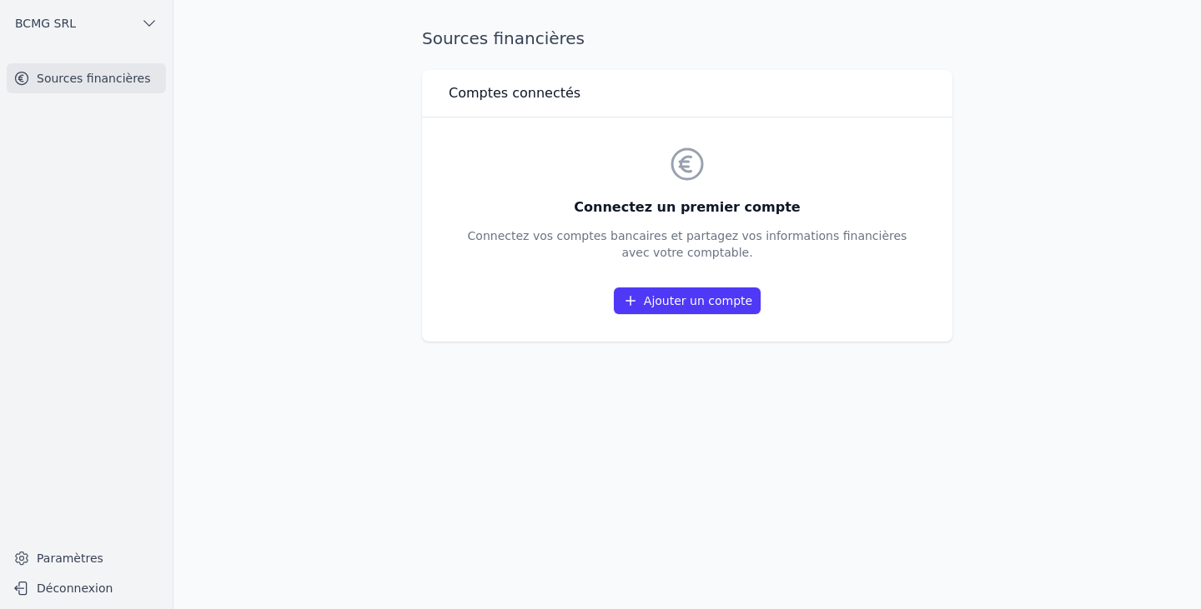
click at [669, 293] on link "Ajouter un compte" at bounding box center [687, 301] width 147 height 27
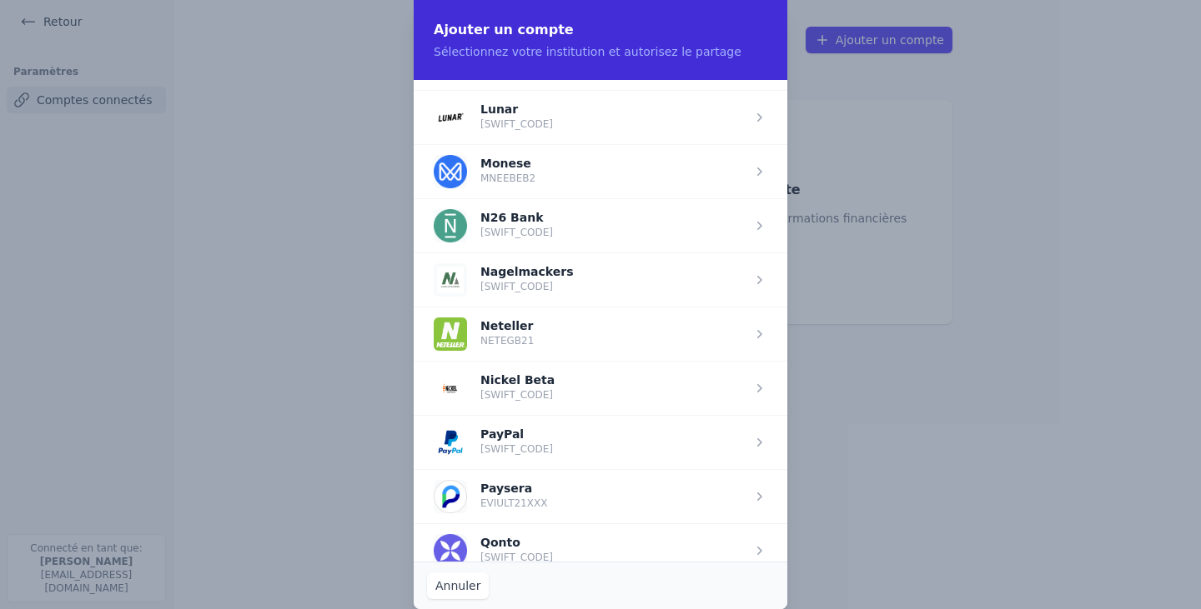
scroll to position [2173, 0]
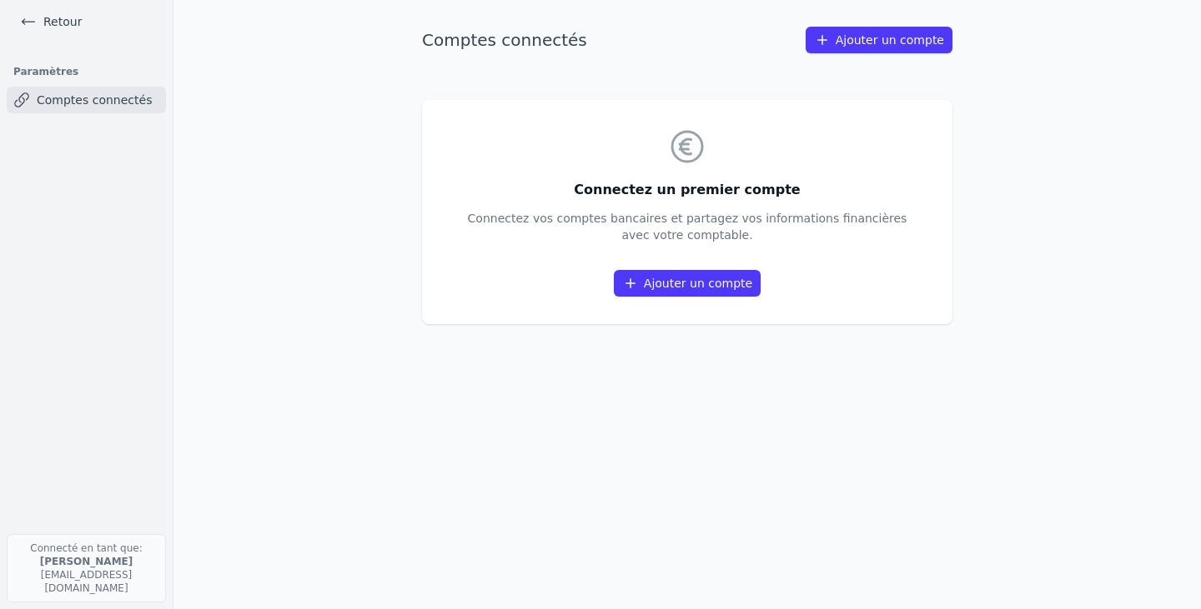
click at [25, 16] on icon at bounding box center [28, 21] width 17 height 17
